Goal: Share content: Share content

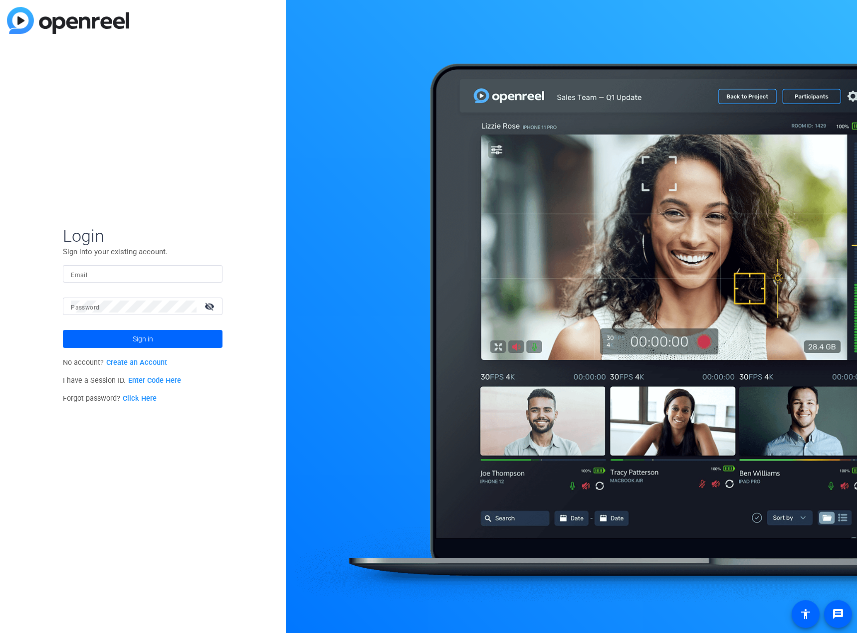
type input "[EMAIL_ADDRESS][DOMAIN_NAME]"
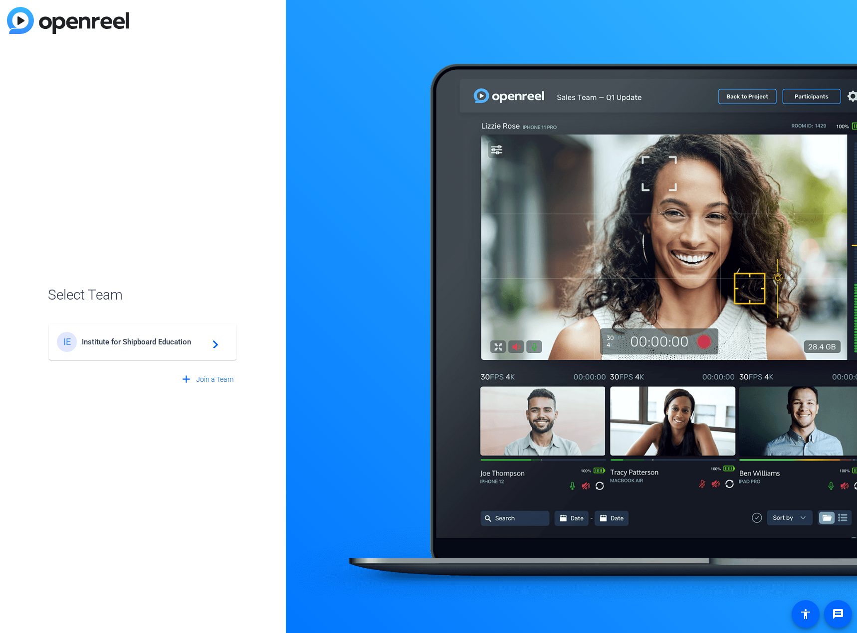
click at [153, 342] on span "Institute for Shipboard Education" at bounding box center [144, 342] width 125 height 9
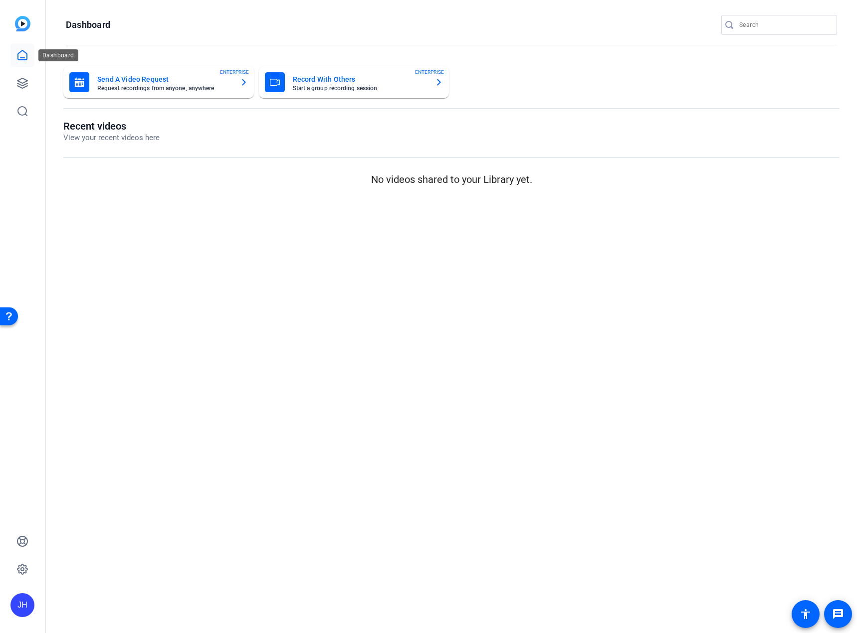
click at [22, 51] on icon at bounding box center [22, 54] width 9 height 9
click at [22, 86] on icon at bounding box center [22, 83] width 12 height 12
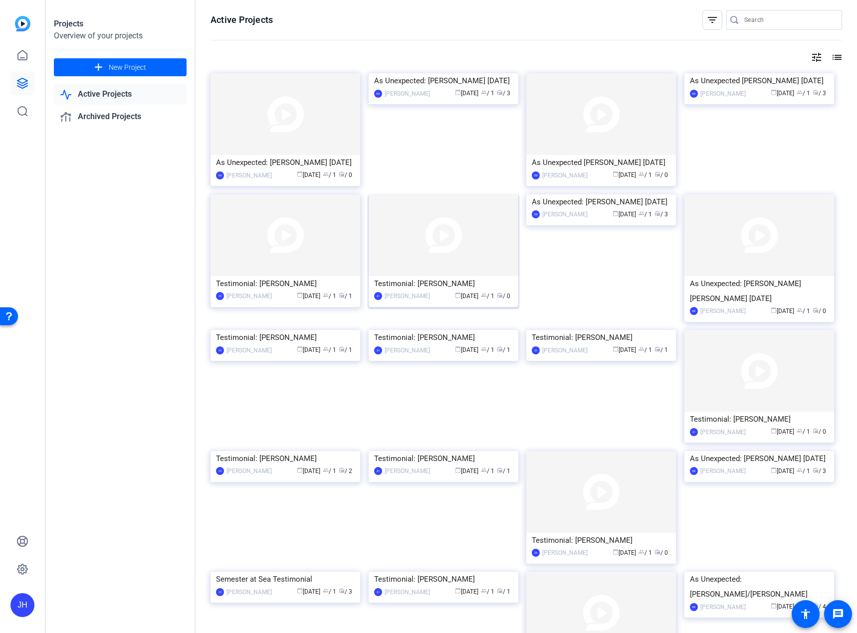
click at [433, 236] on img at bounding box center [444, 236] width 150 height 82
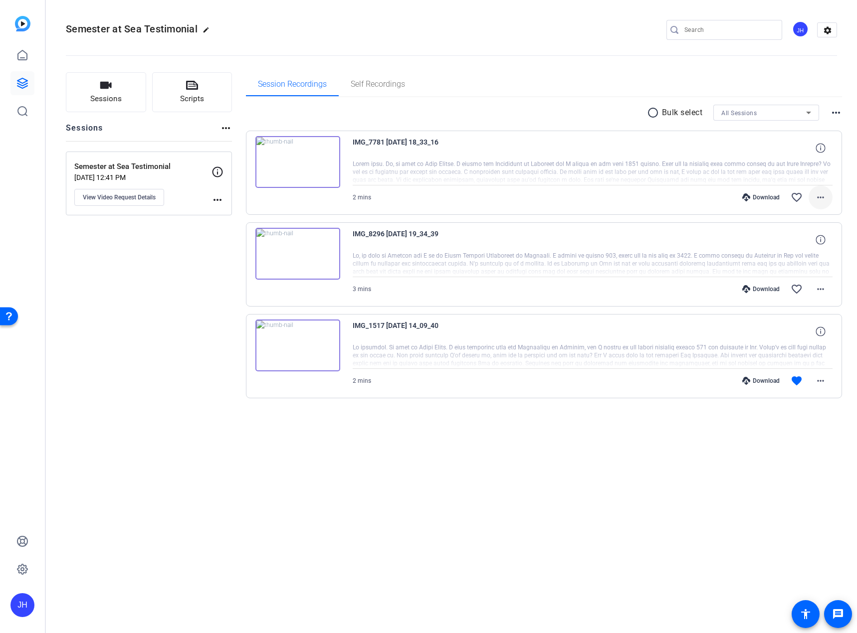
click at [821, 198] on mat-icon "more_horiz" at bounding box center [820, 198] width 12 height 12
click at [486, 494] on div at bounding box center [428, 316] width 857 height 633
click at [299, 339] on img at bounding box center [297, 346] width 85 height 52
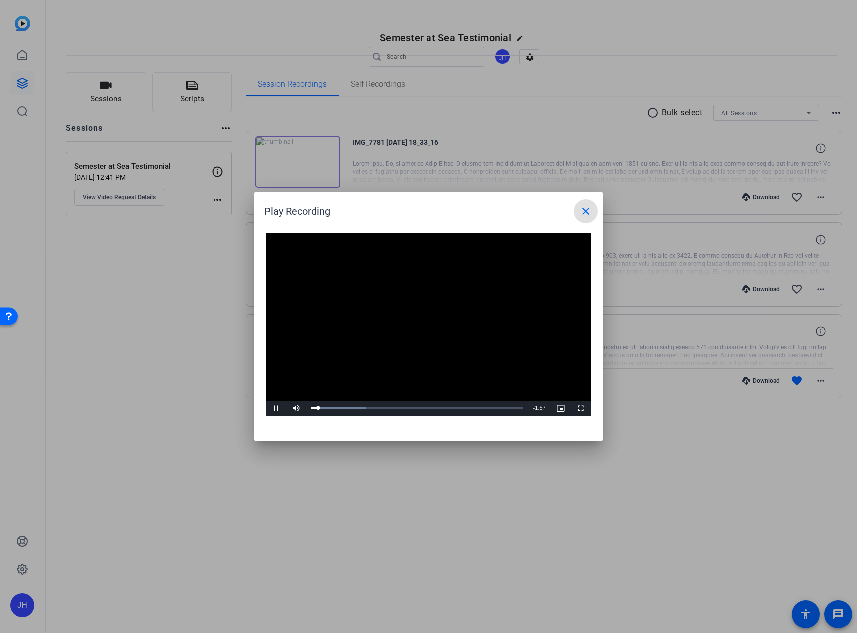
click at [589, 210] on mat-icon "close" at bounding box center [586, 211] width 12 height 12
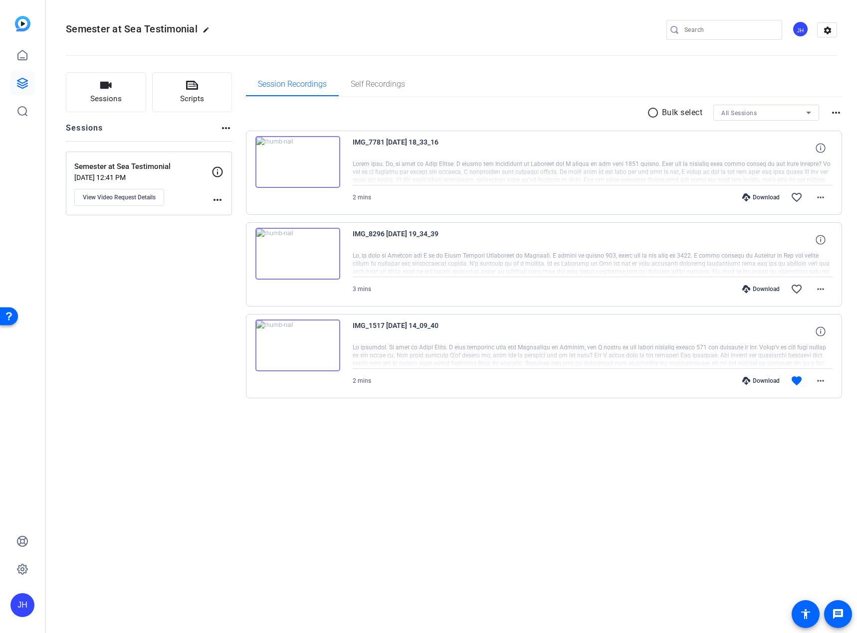
click at [297, 253] on img at bounding box center [297, 254] width 85 height 52
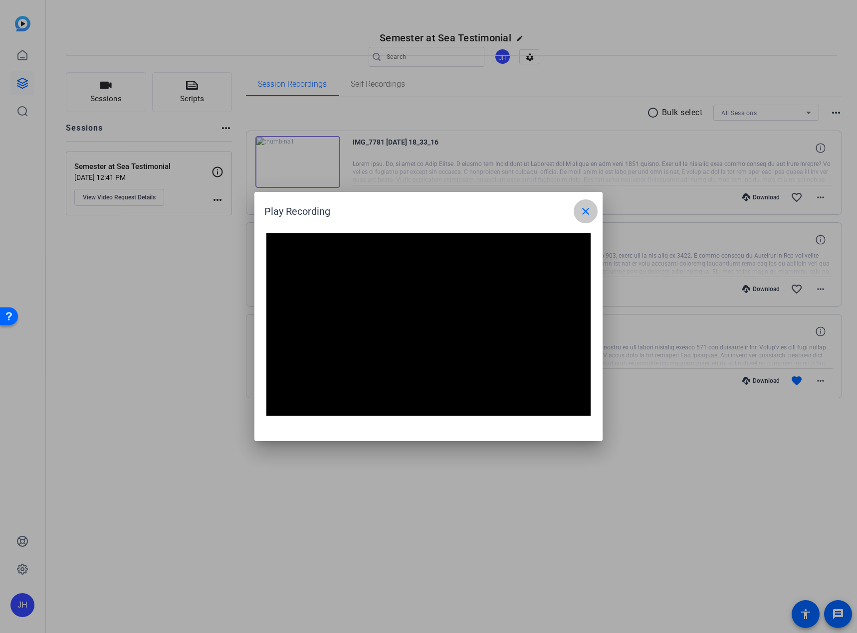
click at [590, 212] on mat-icon "close" at bounding box center [586, 211] width 12 height 12
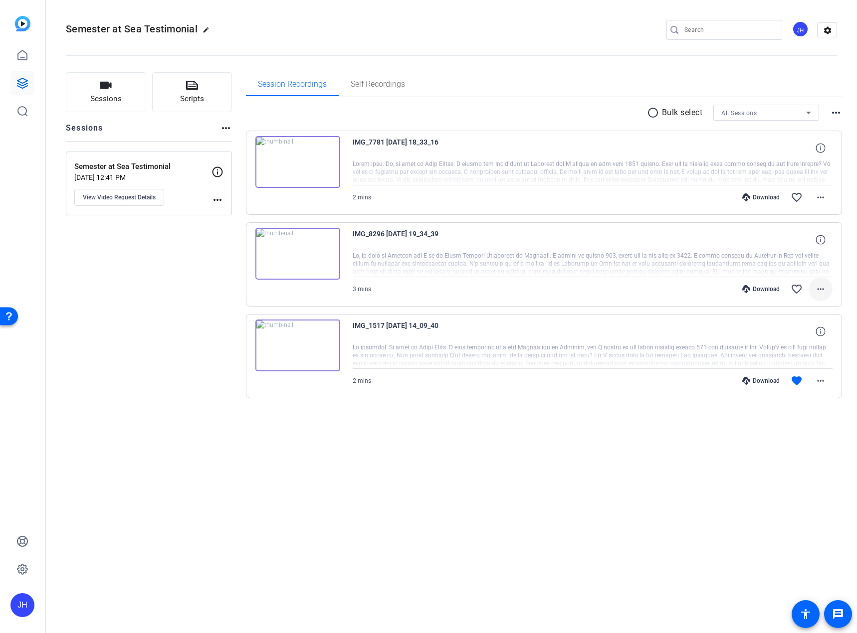
click at [819, 292] on mat-icon "more_horiz" at bounding box center [820, 289] width 12 height 12
click at [800, 323] on span "Share Original" at bounding box center [795, 323] width 60 height 12
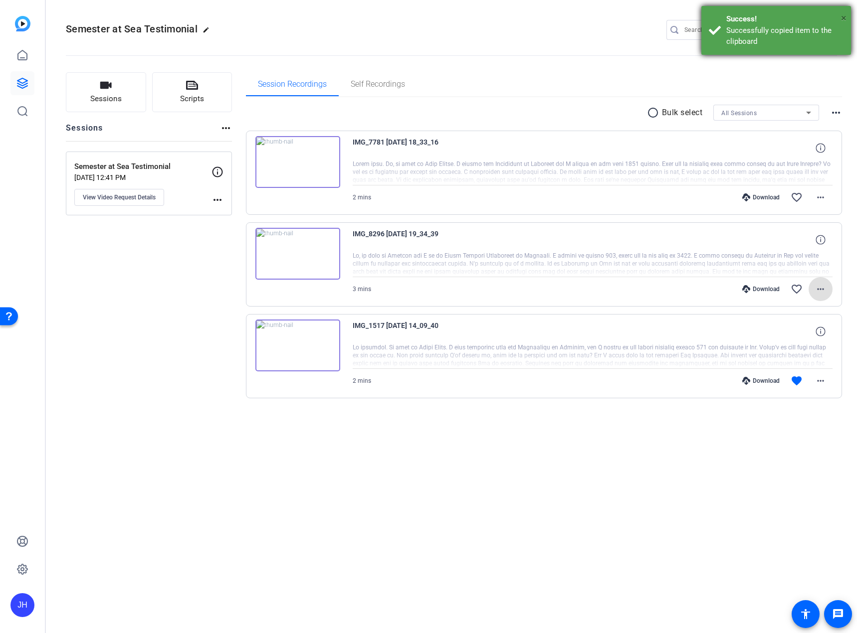
click at [842, 16] on span "×" at bounding box center [843, 18] width 5 height 12
